Goal: Transaction & Acquisition: Purchase product/service

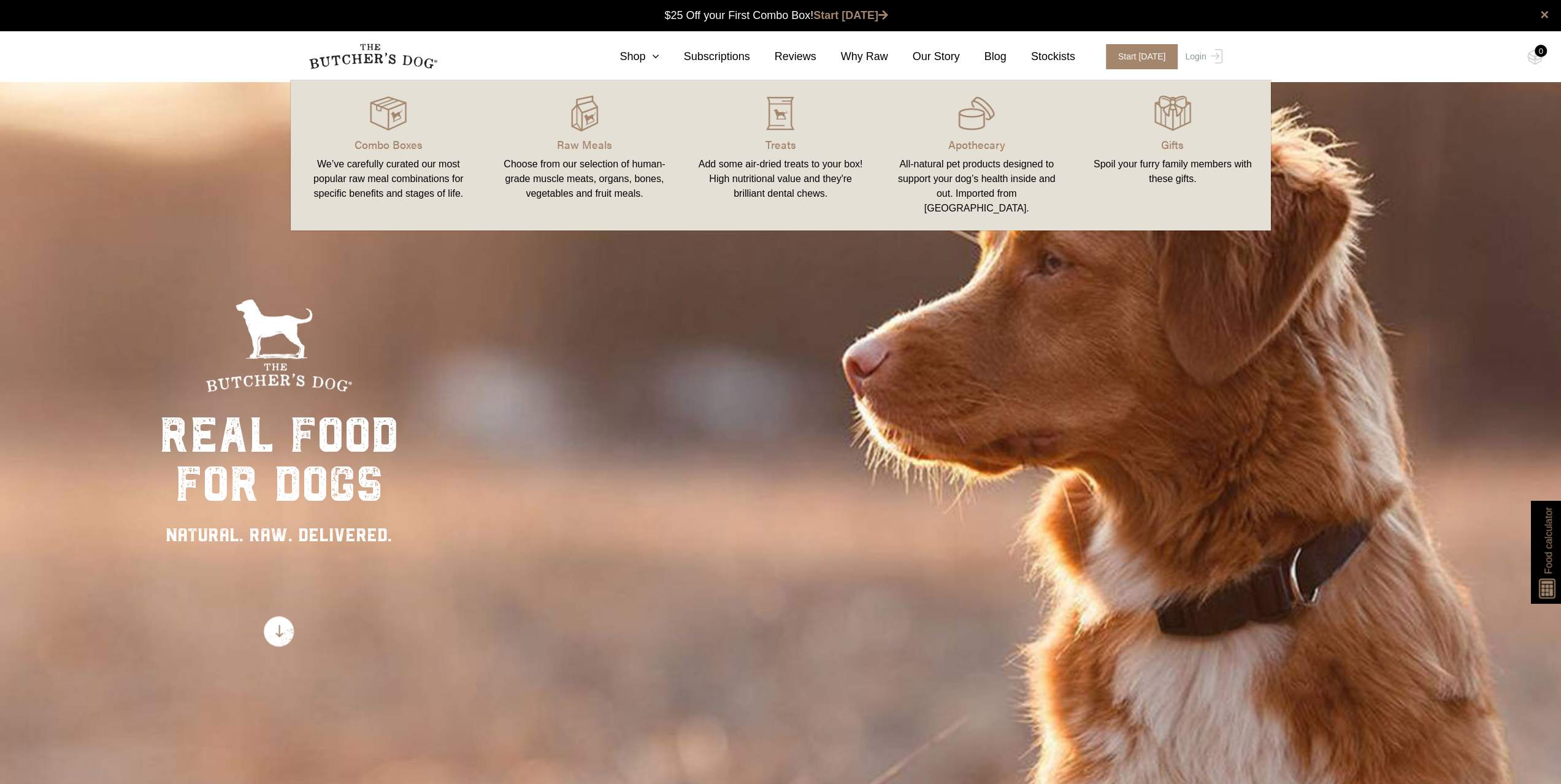
click at [796, 157] on div "Add some air-dried treats to your box! High nutritional value and they're brill…" at bounding box center [780, 179] width 167 height 45
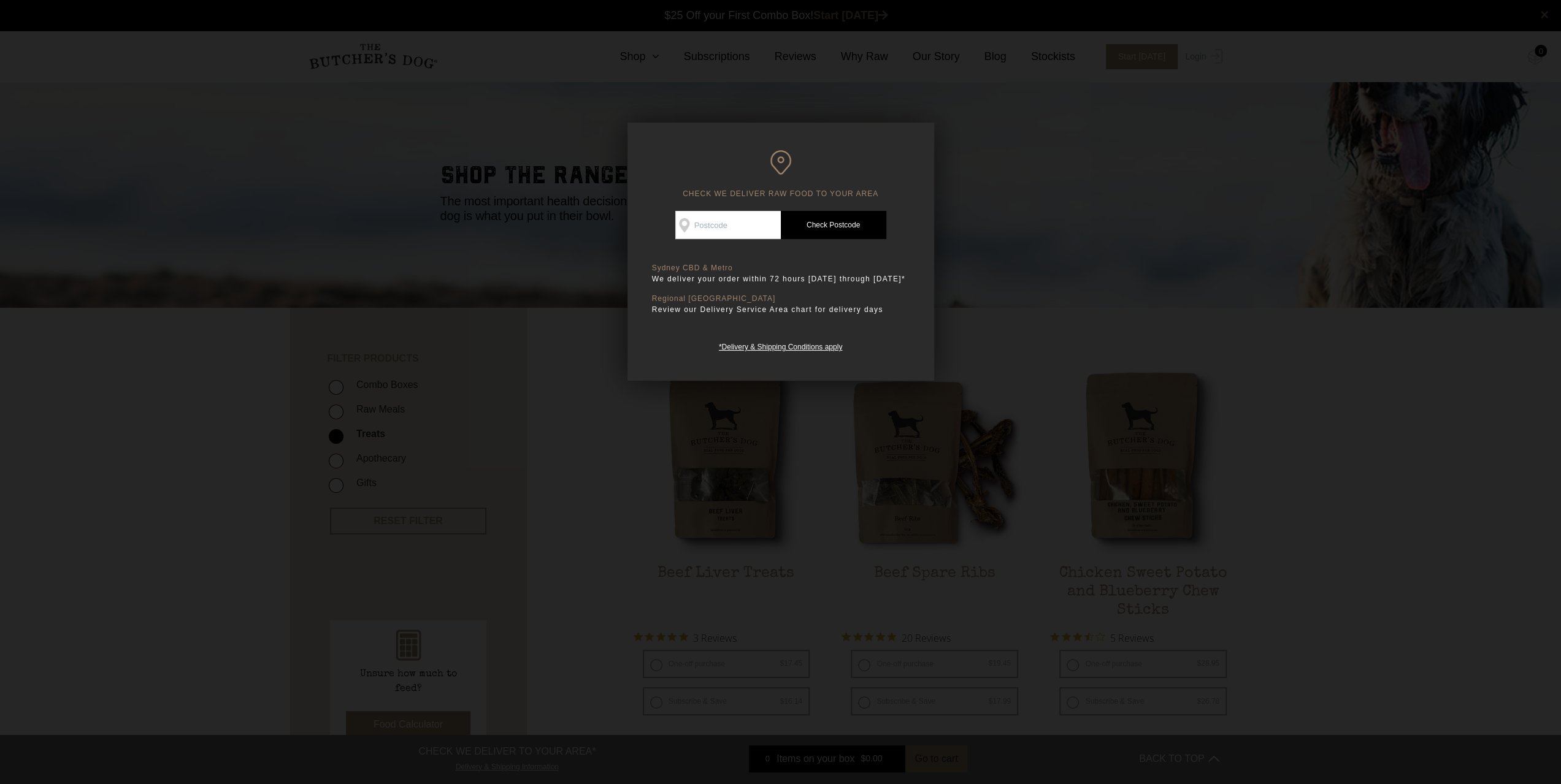
click at [720, 228] on input "Check Availability At" at bounding box center [727, 225] width 105 height 28
type input "2137"
click at [821, 223] on link "Check Postcode" at bounding box center [833, 225] width 105 height 28
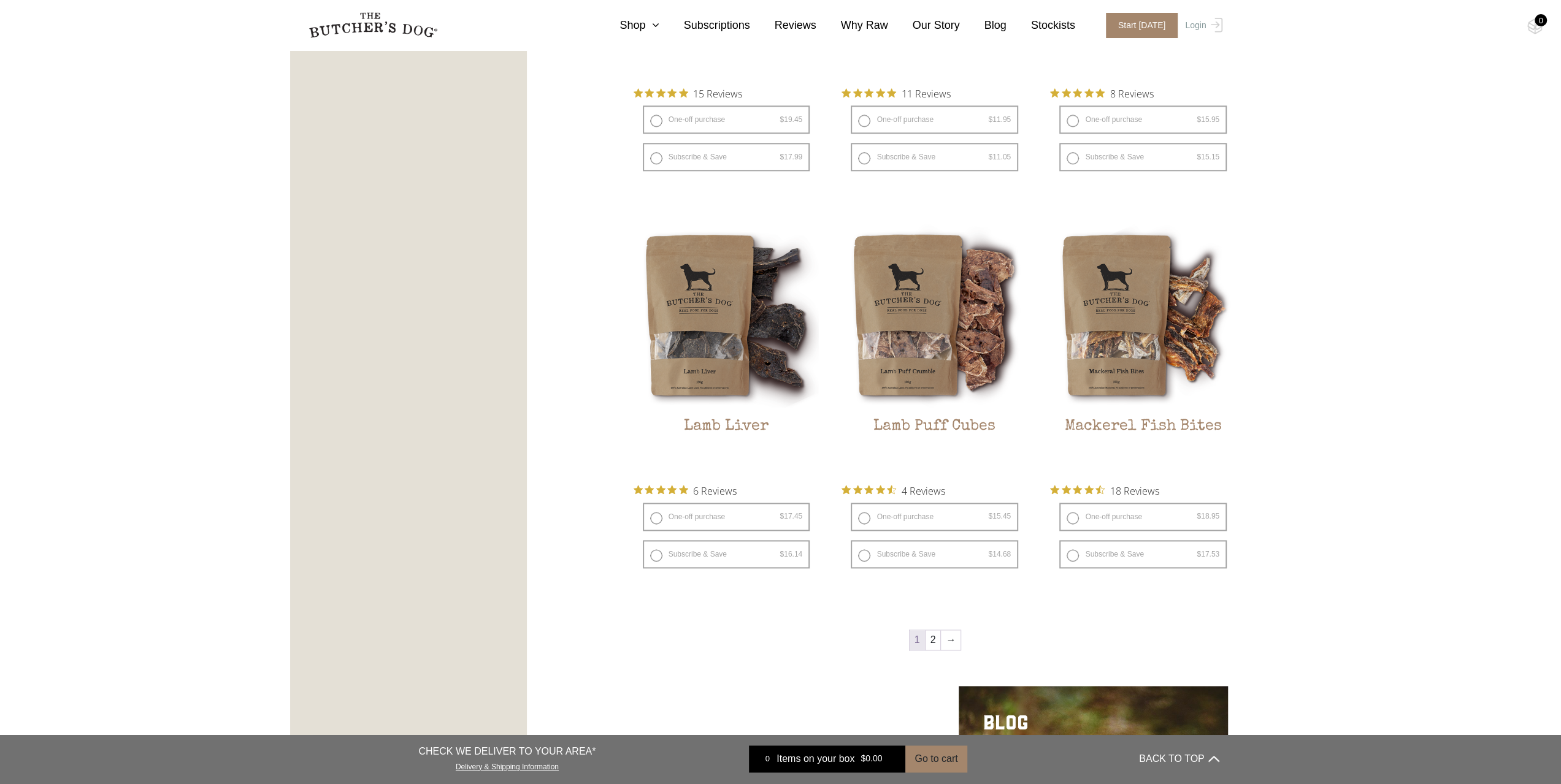
scroll to position [1226, 0]
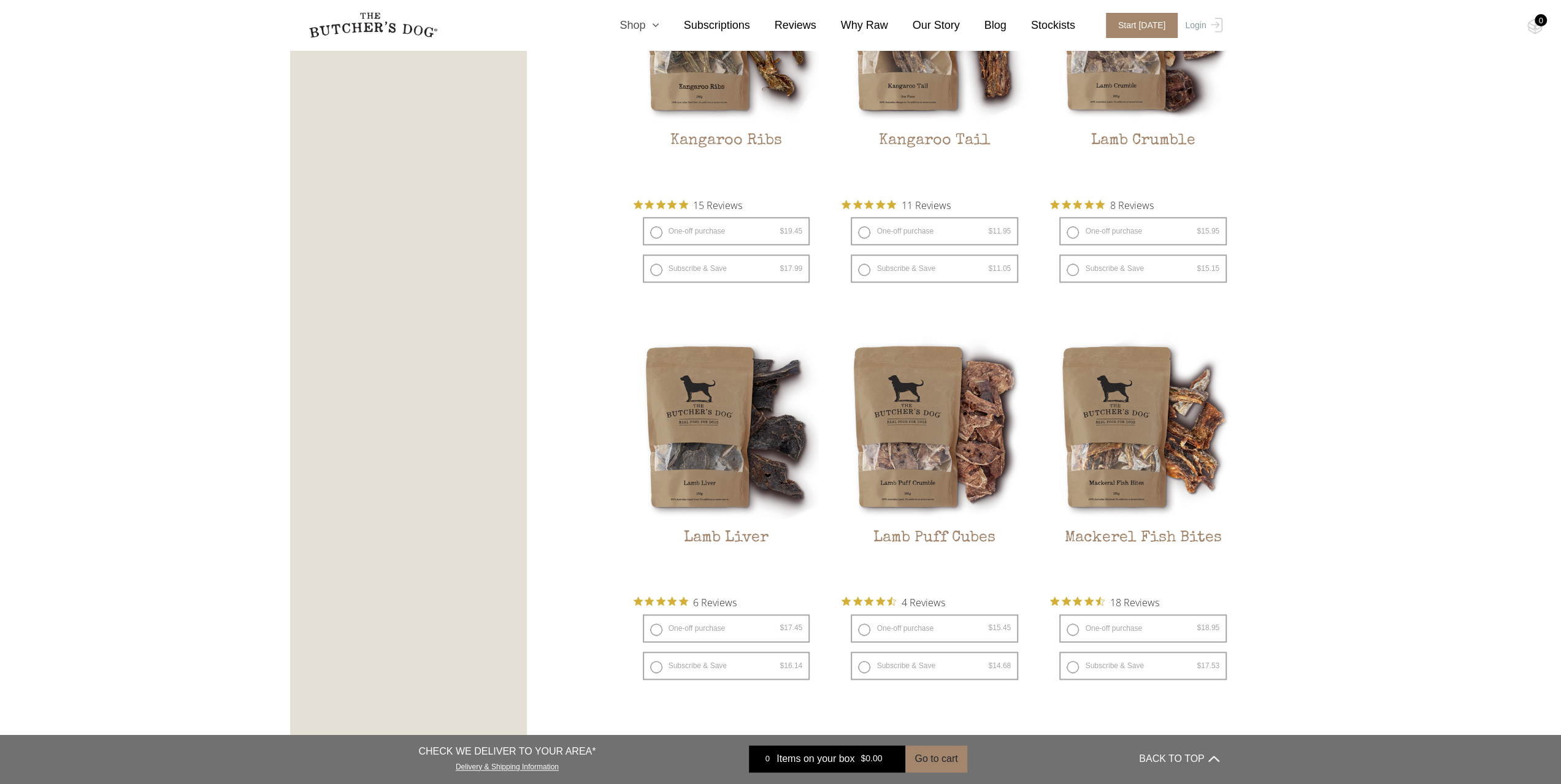
click at [646, 28] on link "Shop" at bounding box center [626, 25] width 63 height 16
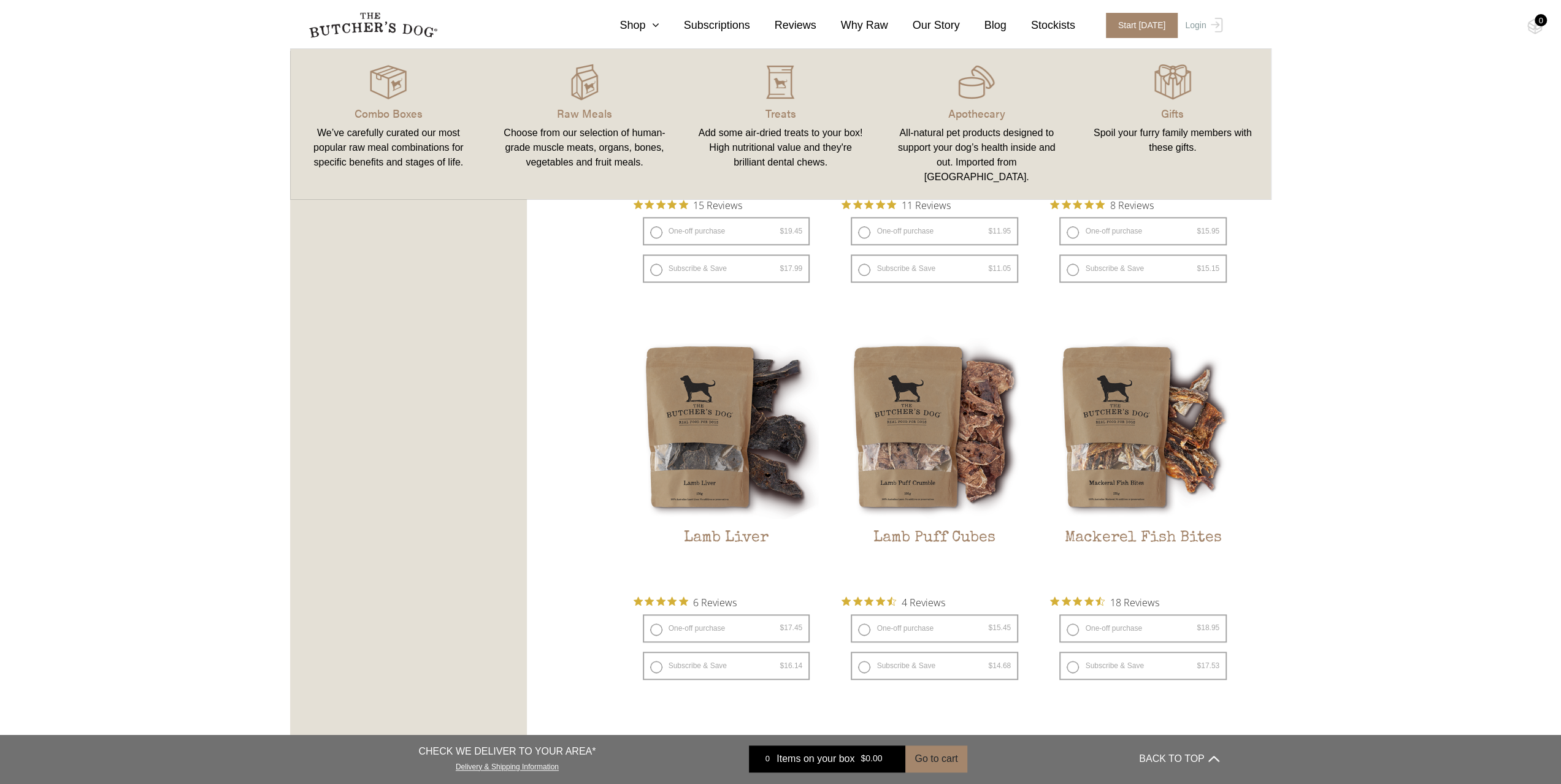
click at [602, 134] on div "Choose from our selection of human-grade muscle meats, organs, bones, vegetable…" at bounding box center [584, 148] width 167 height 45
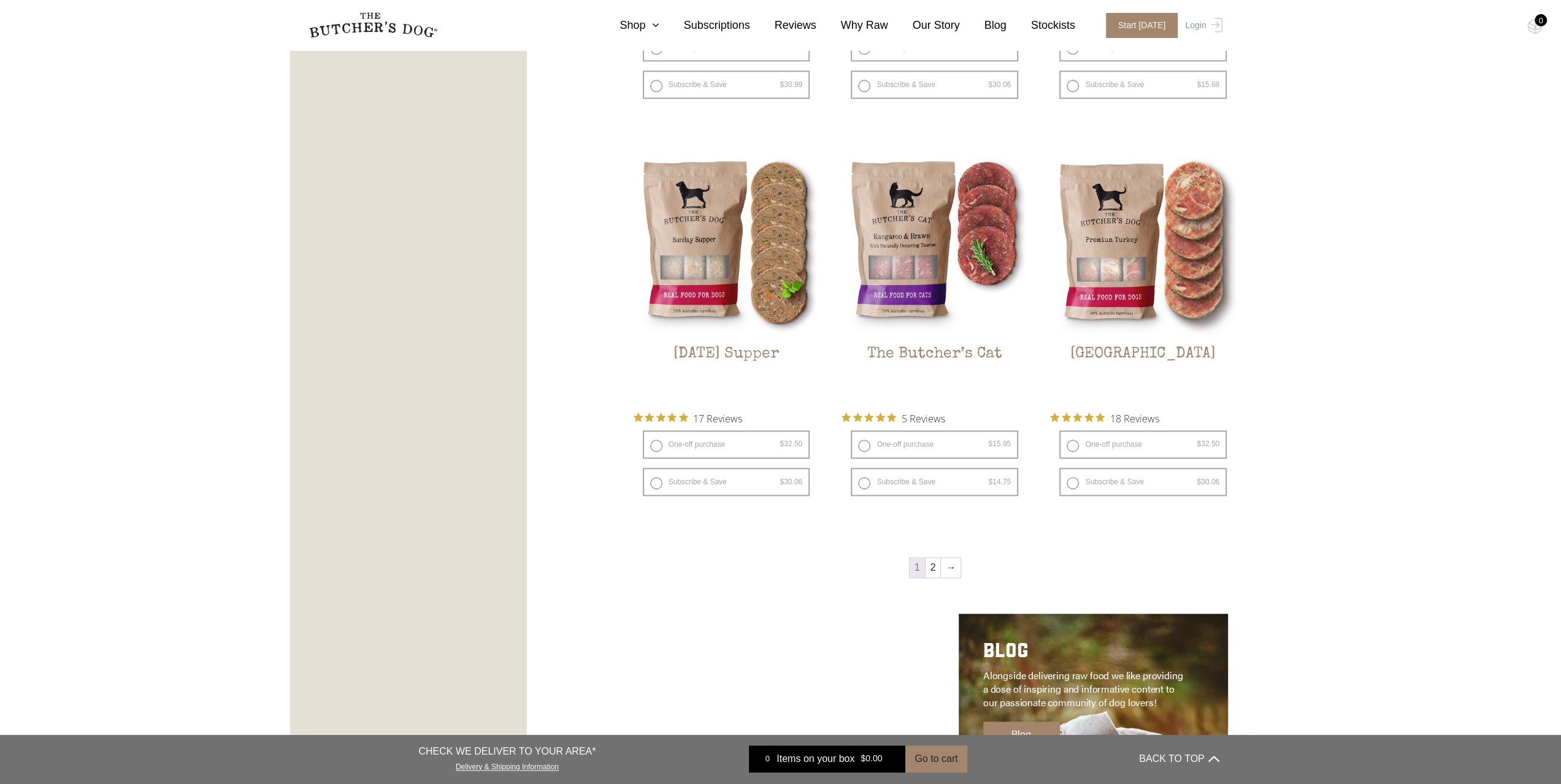
scroll to position [1594, 0]
